Goal: Navigation & Orientation: Find specific page/section

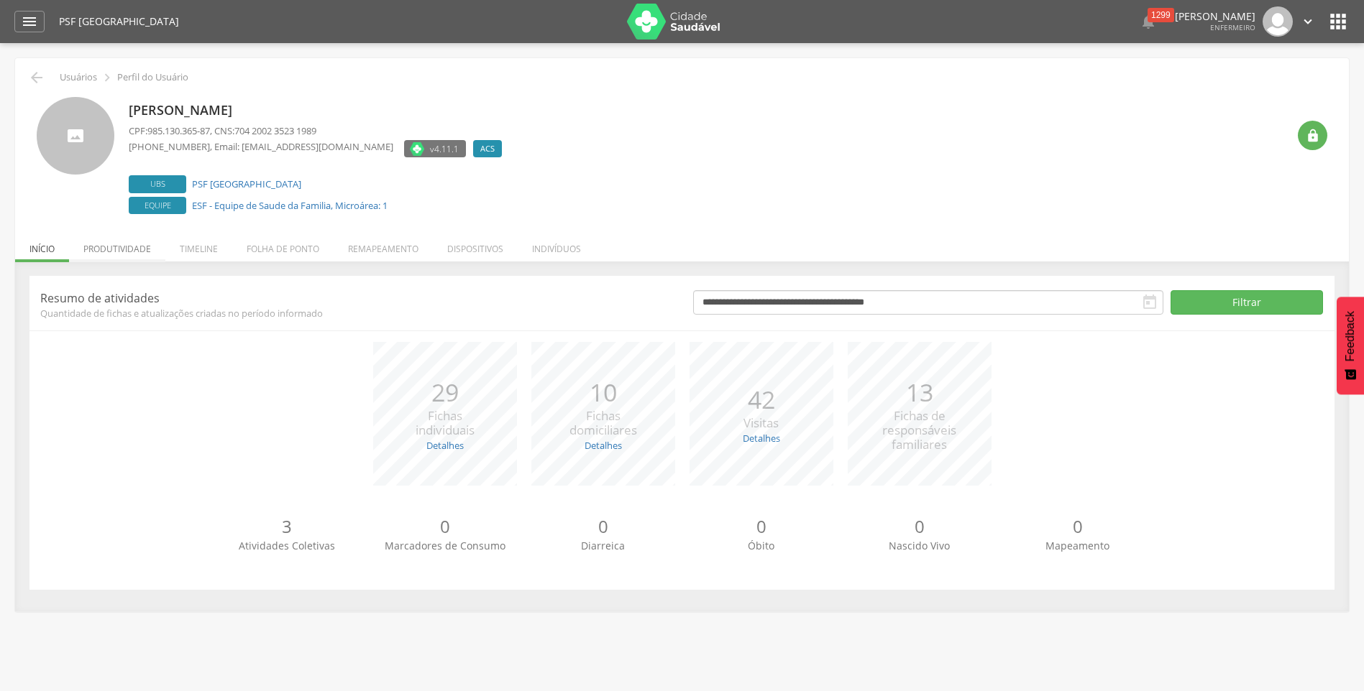
click at [108, 252] on li "Produtividade" at bounding box center [117, 246] width 96 height 34
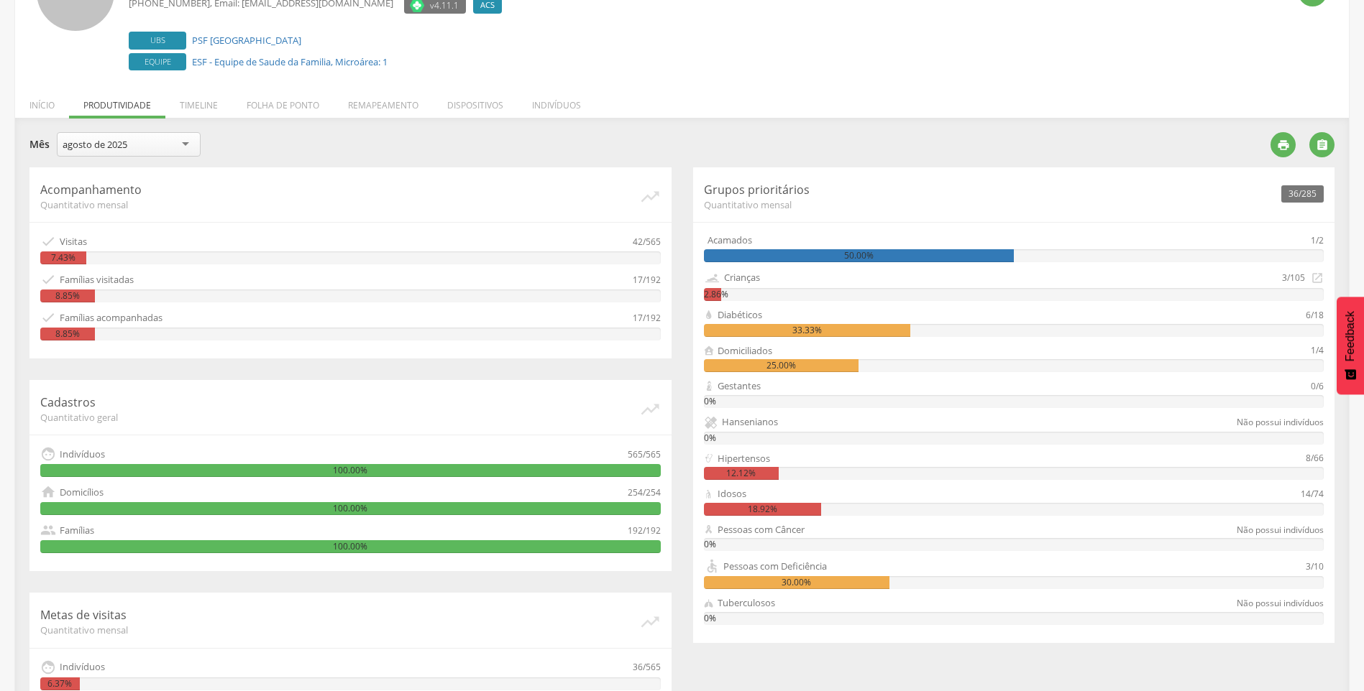
scroll to position [247, 0]
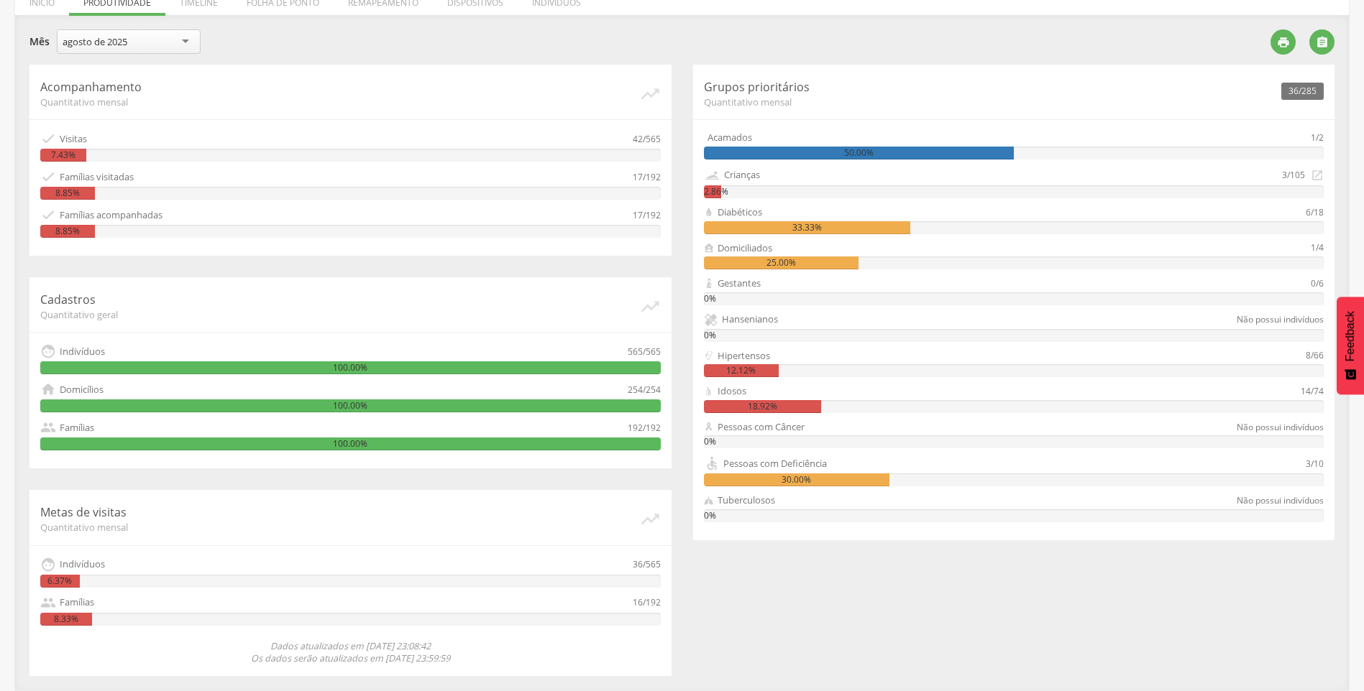
click at [783, 272] on div "36/285 Grupos prioritários Quantitativo mensal Acamados 1/2 50.00% Crianças 3/1…" at bounding box center [1014, 303] width 642 height 476
click at [728, 290] on div "Gestantes 0/6 0%" at bounding box center [1014, 291] width 620 height 29
click at [802, 260] on div "25.00%" at bounding box center [781, 263] width 155 height 13
click at [796, 268] on div "25.00%" at bounding box center [781, 263] width 155 height 13
click at [780, 261] on div "25.00%" at bounding box center [781, 263] width 155 height 13
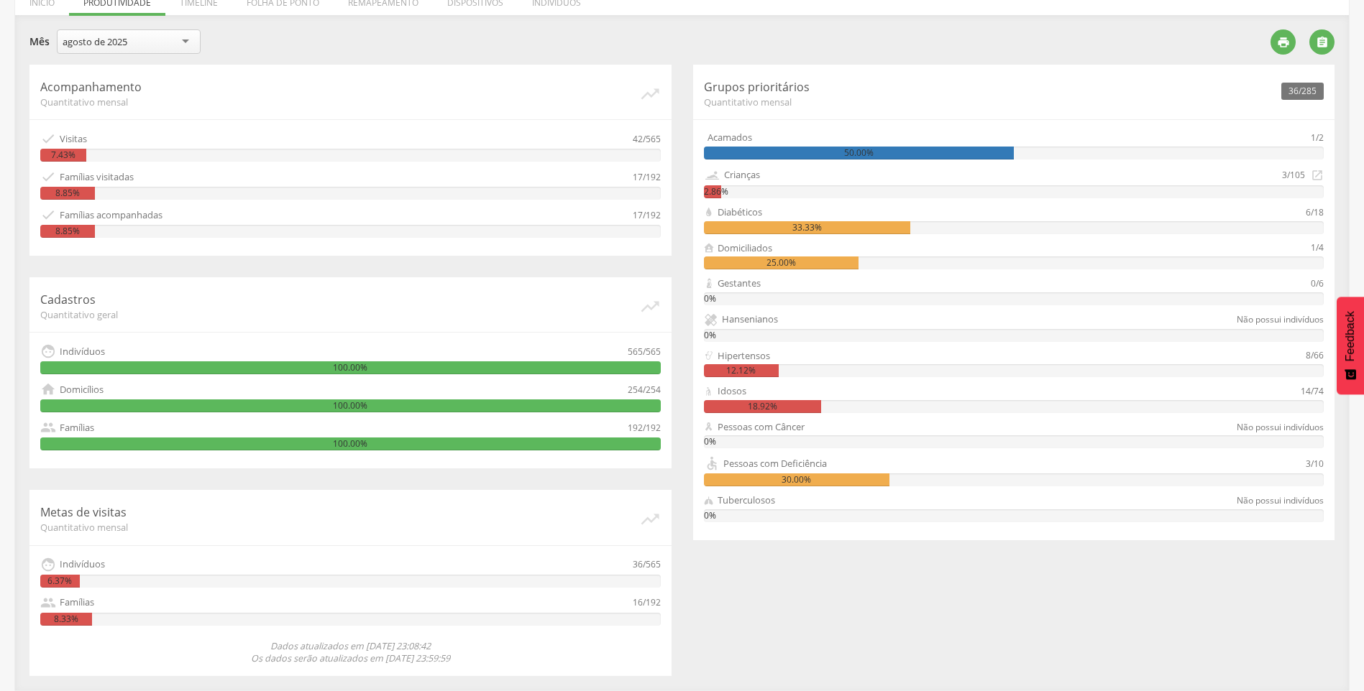
scroll to position [0, 0]
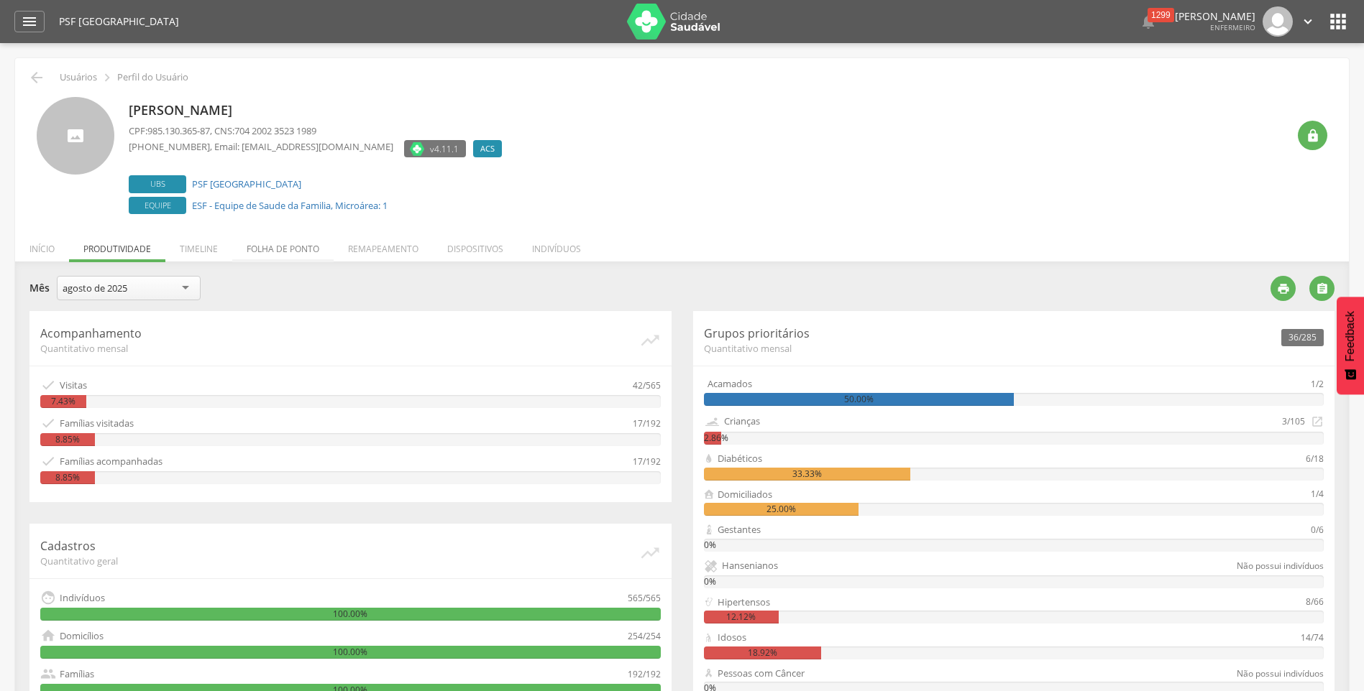
click at [267, 253] on li "Folha de ponto" at bounding box center [282, 246] width 101 height 34
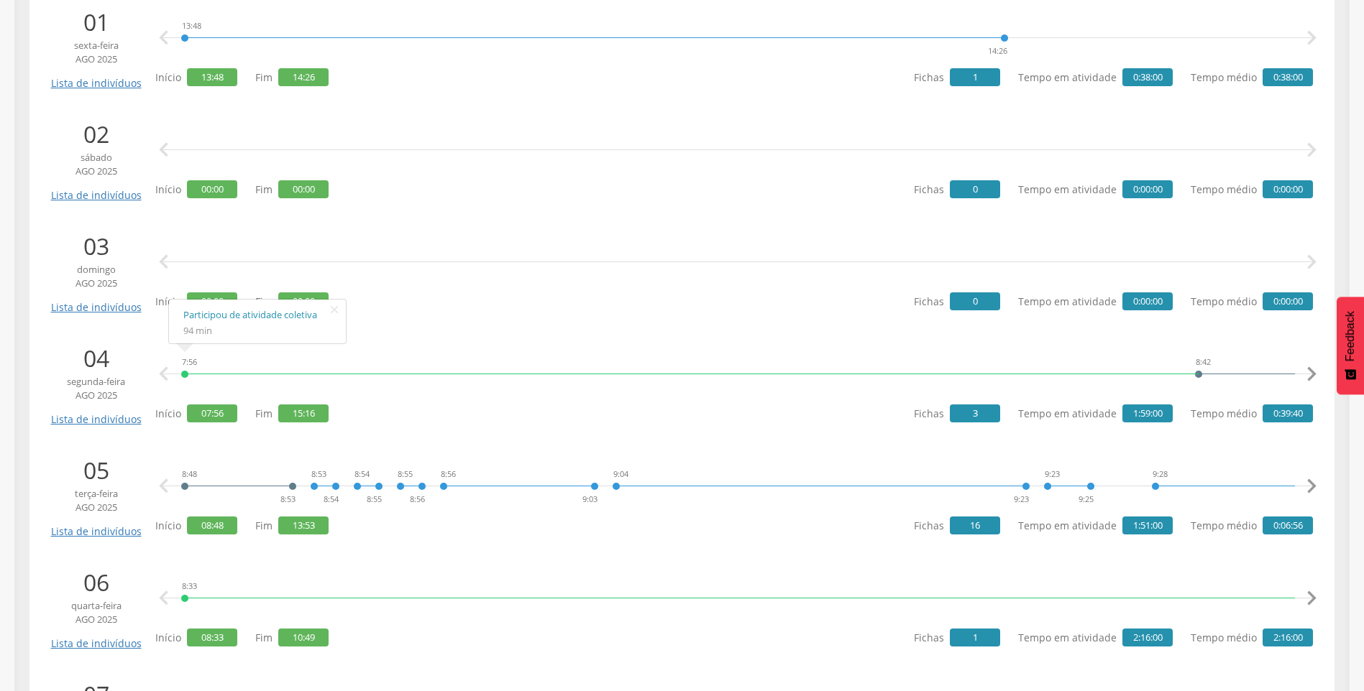
scroll to position [431, 0]
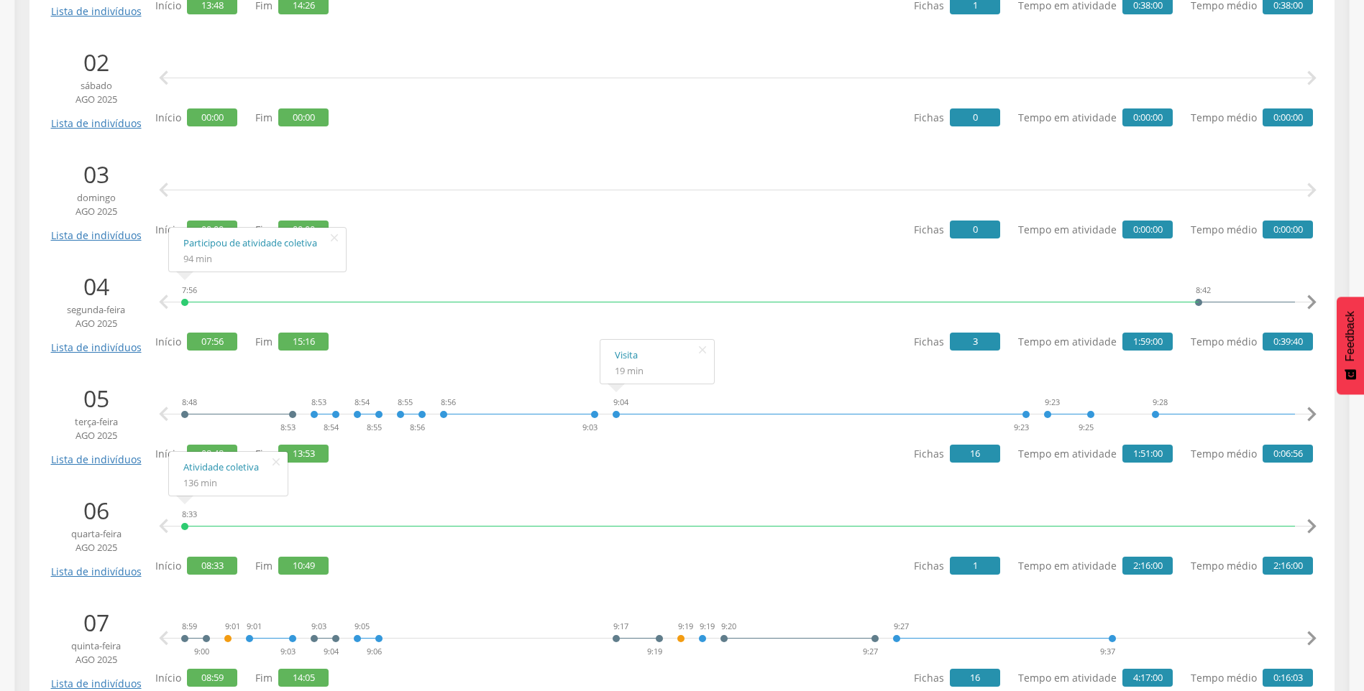
click at [612, 415] on div "9:04 9:23" at bounding box center [821, 414] width 418 height 43
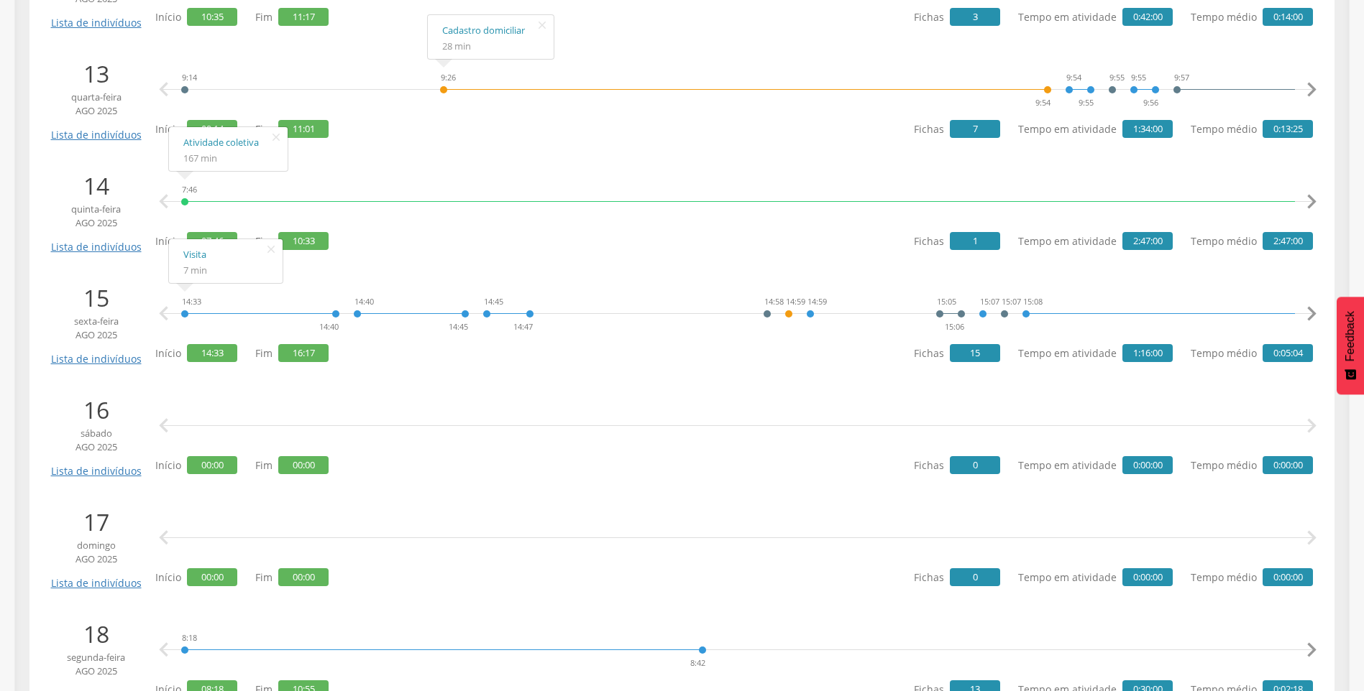
scroll to position [1725, 0]
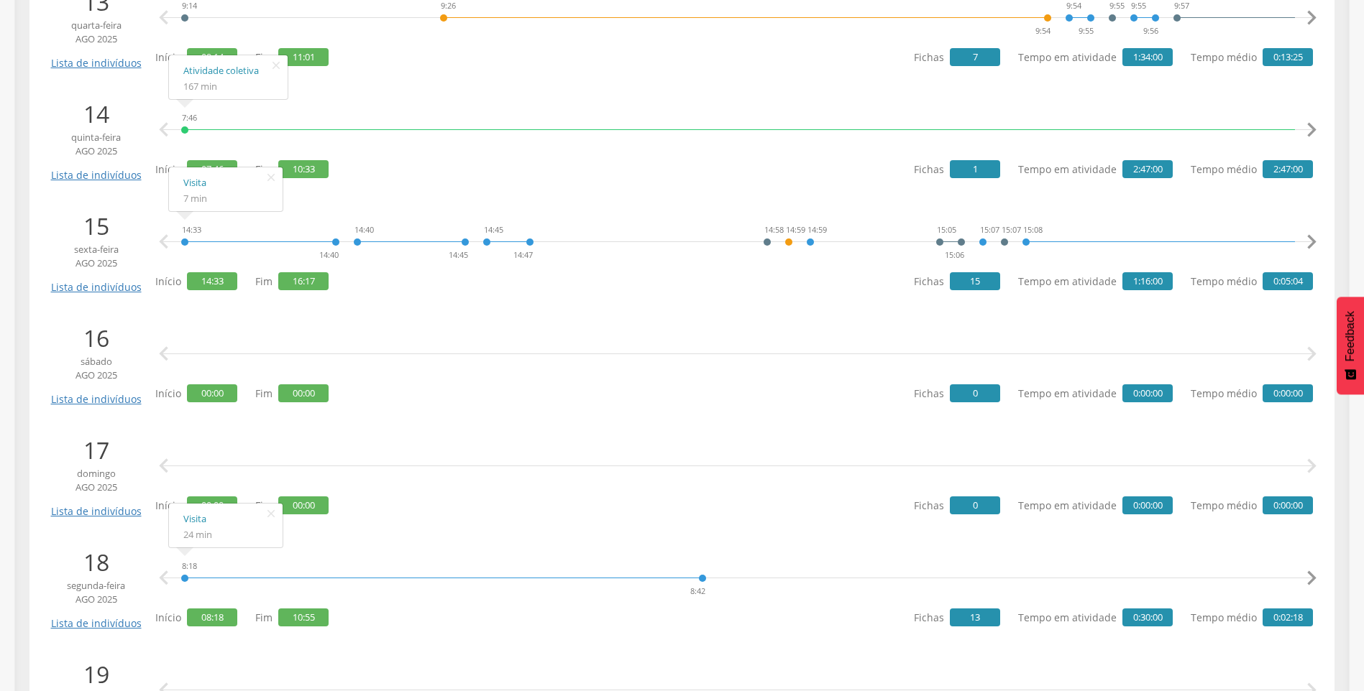
click at [184, 582] on div "8:18 8:42" at bounding box center [443, 578] width 526 height 43
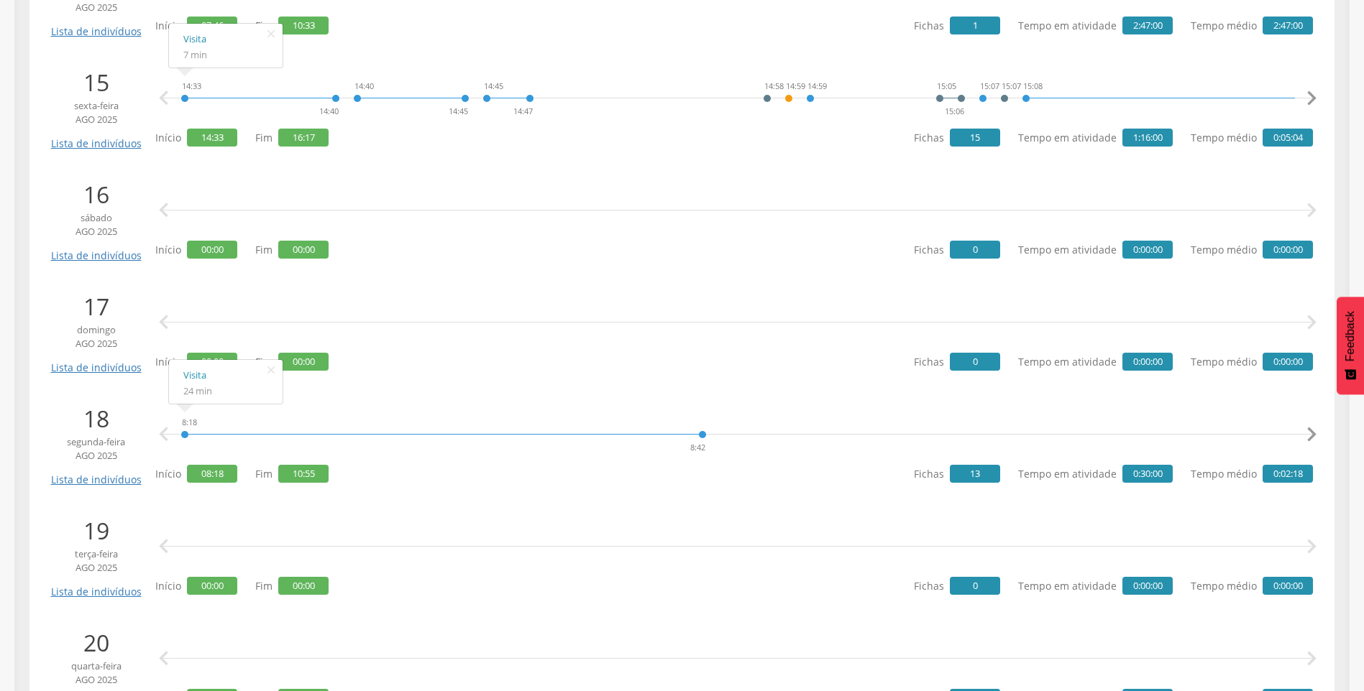
click at [975, 482] on span "13" at bounding box center [975, 474] width 50 height 18
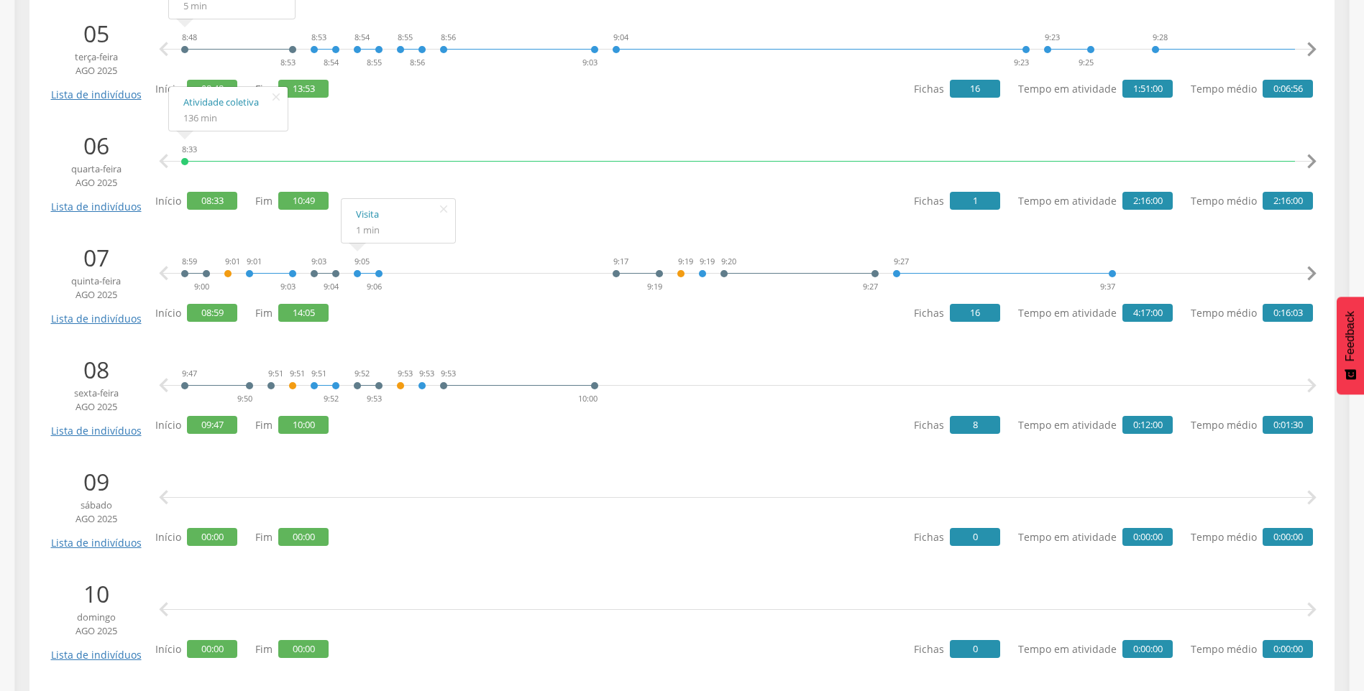
scroll to position [725, 0]
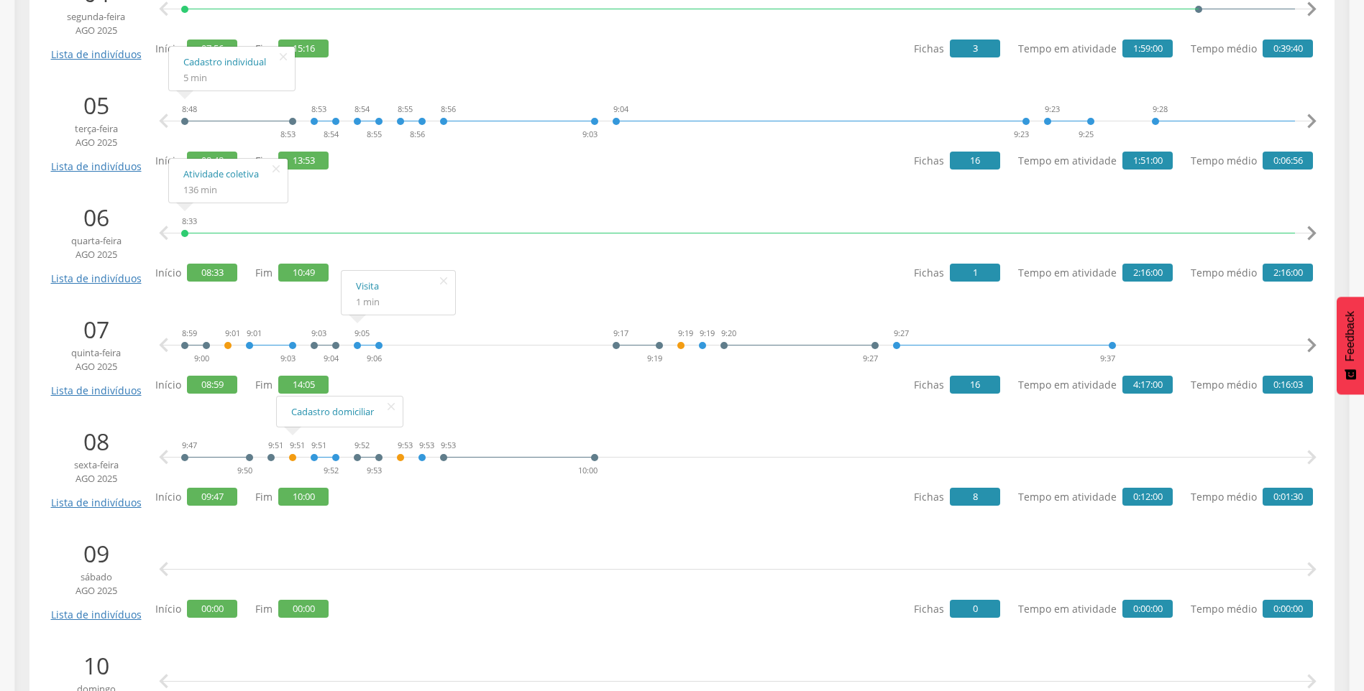
click at [290, 459] on div "9:51" at bounding box center [292, 457] width 9 height 43
click at [308, 410] on link "Cadastro domiciliar" at bounding box center [339, 412] width 97 height 18
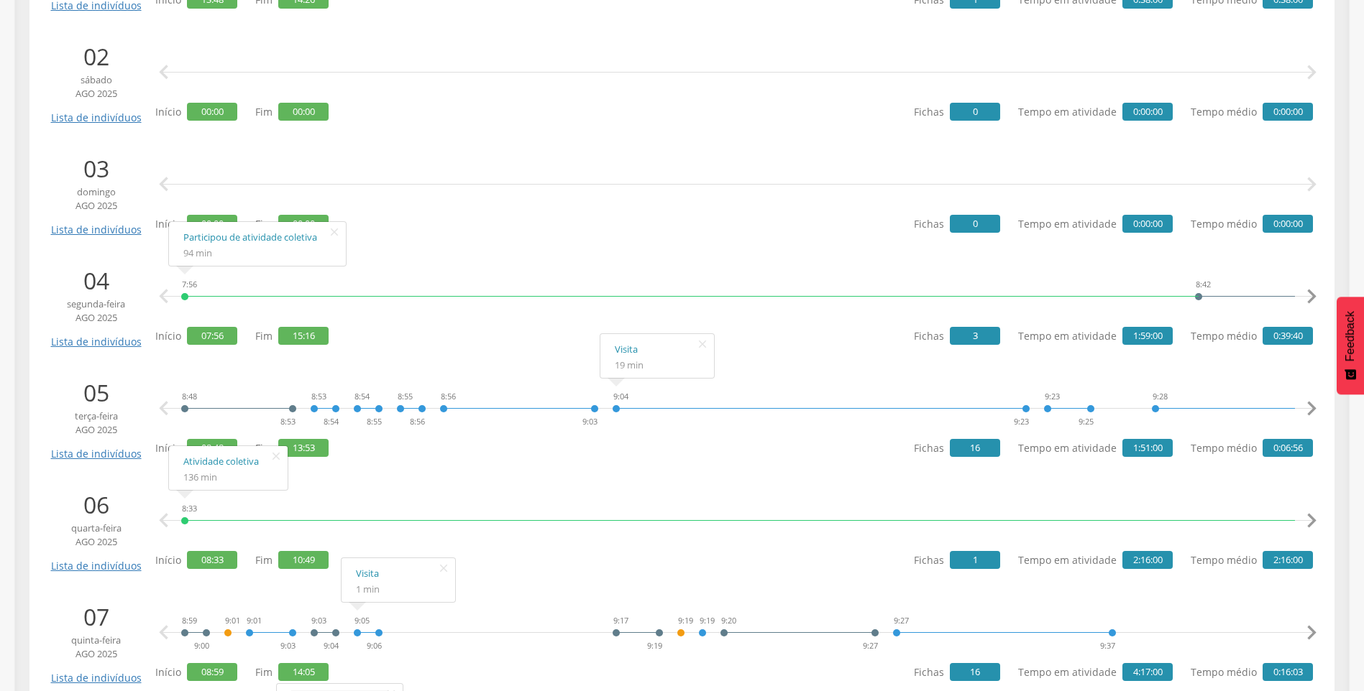
scroll to position [221, 0]
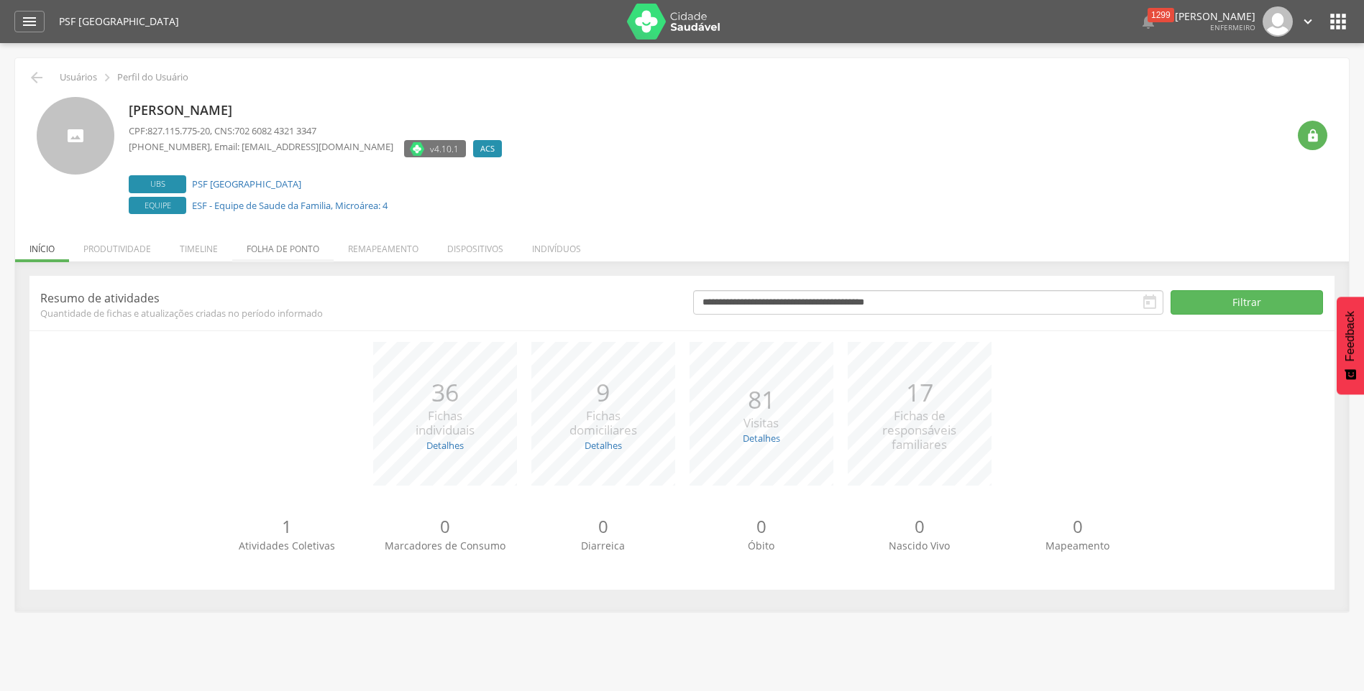
click at [267, 252] on li "Folha de ponto" at bounding box center [282, 246] width 101 height 34
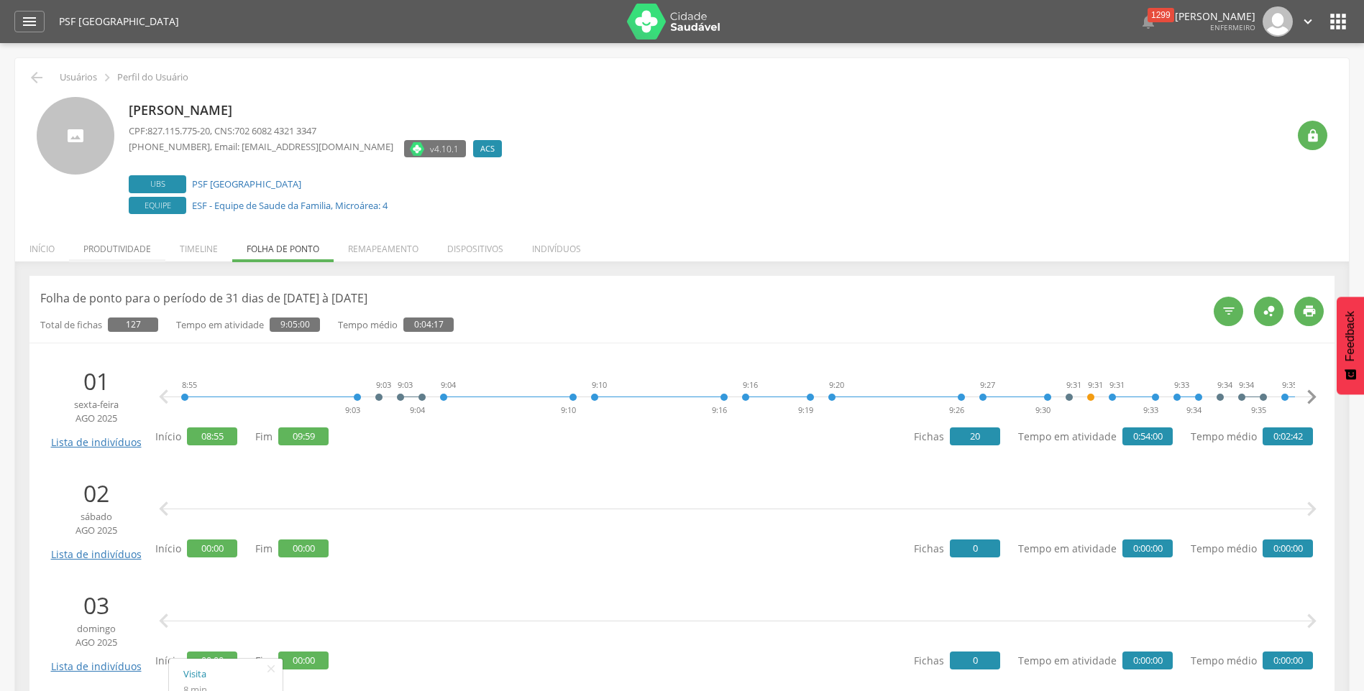
click at [96, 252] on li "Produtividade" at bounding box center [117, 246] width 96 height 34
